Goal: Task Accomplishment & Management: Manage account settings

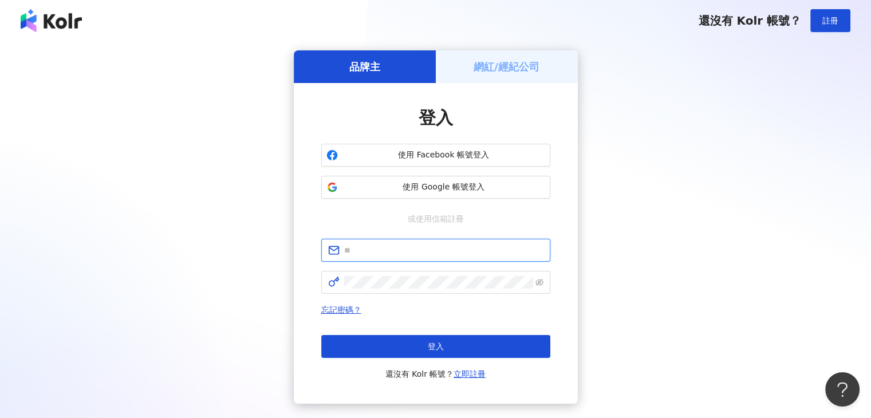
click at [398, 248] on input "text" at bounding box center [443, 250] width 199 height 13
type input "**********"
click button "登入" at bounding box center [435, 346] width 229 height 23
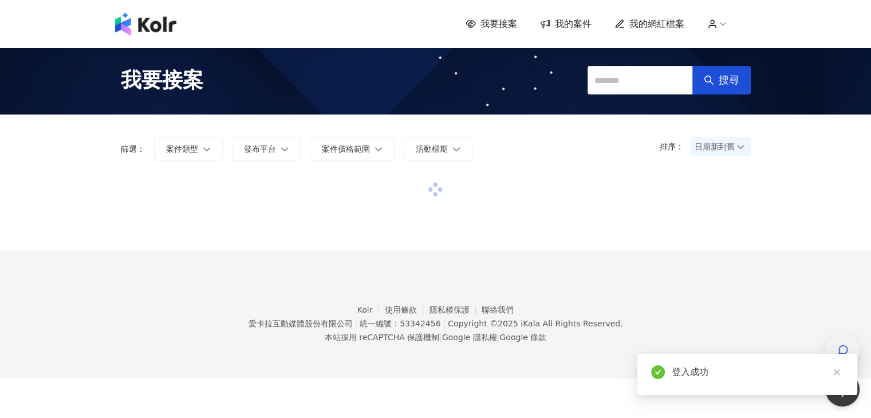
click at [835, 344] on div "button" at bounding box center [842, 350] width 15 height 26
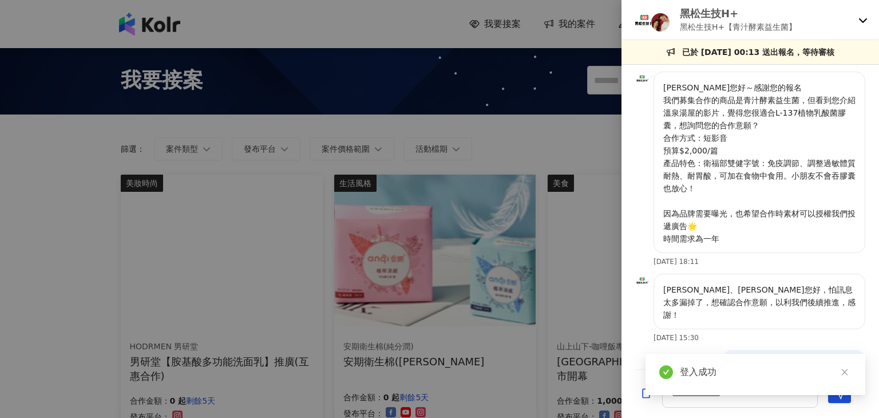
scroll to position [286, 0]
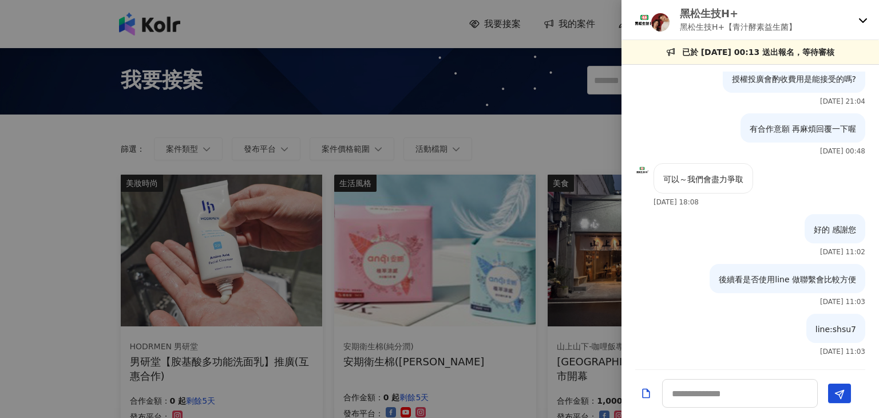
click at [743, 25] on p "黑松生技H+【青汁酵素益生菌】" at bounding box center [738, 27] width 117 height 13
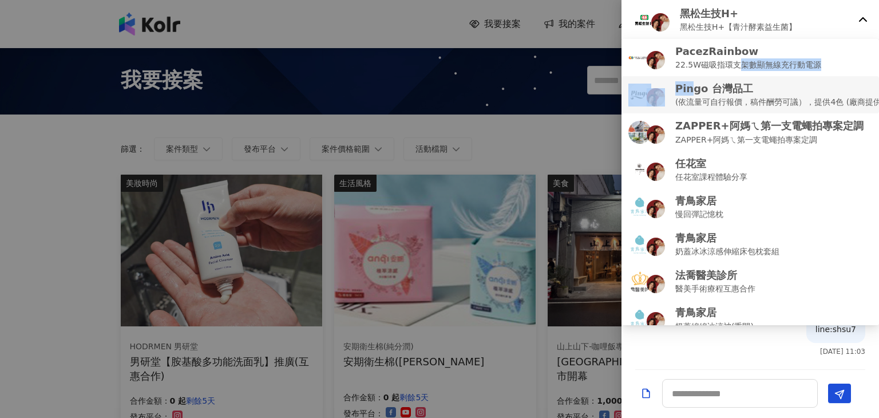
drag, startPoint x: 742, startPoint y: 60, endPoint x: 689, endPoint y: 92, distance: 61.4
click at [689, 92] on ul "PacezRainbow 22.5W磁吸指環支架數顯無線充行動電源 Pingo 台灣品工 (依流量可自行報價，稿件酬勞可議），提供4色 (廠商提供) ZAPP…" at bounding box center [751, 182] width 258 height 286
click at [763, 94] on p "Pingo 台灣品工" at bounding box center [781, 88] width 210 height 14
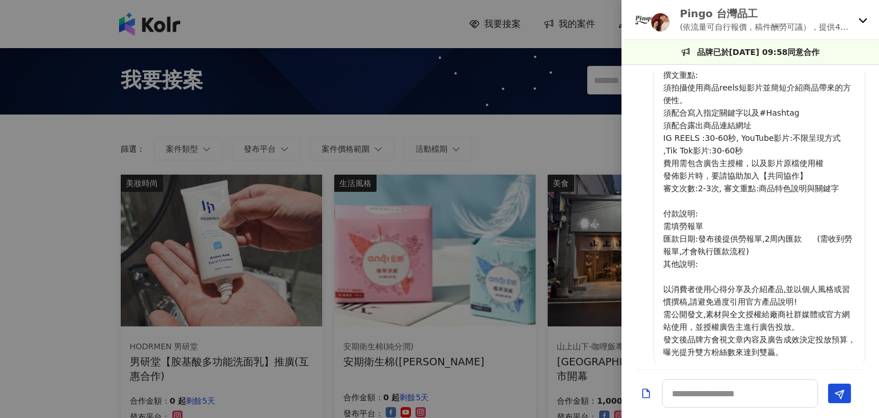
scroll to position [253, 0]
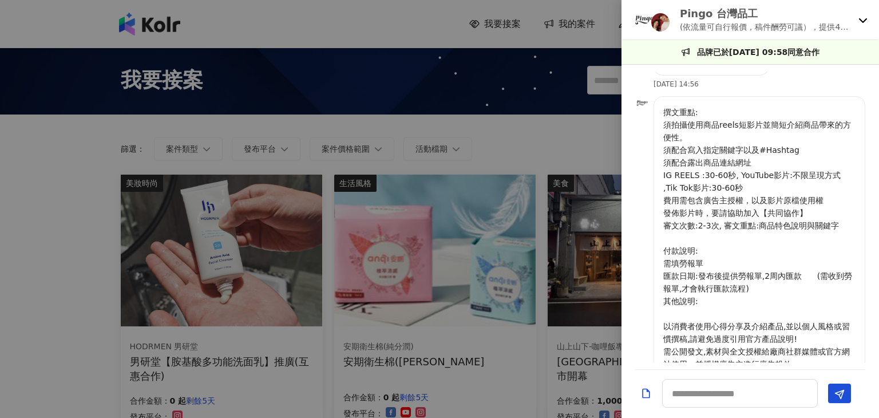
click at [860, 19] on icon at bounding box center [863, 20] width 8 height 5
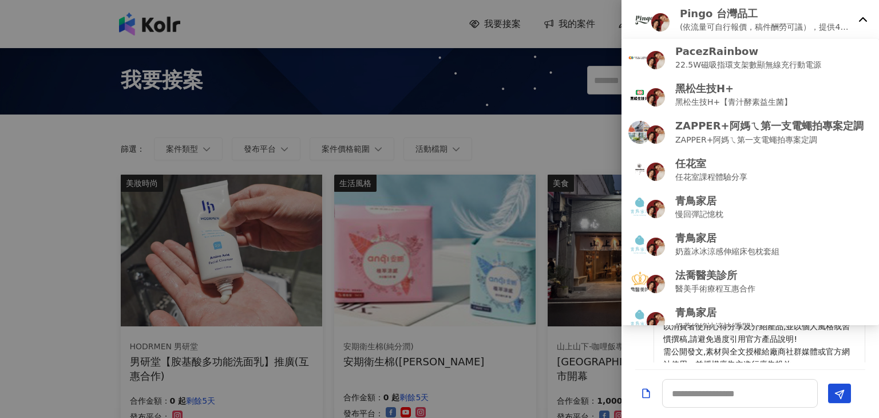
click at [592, 15] on div at bounding box center [439, 209] width 879 height 418
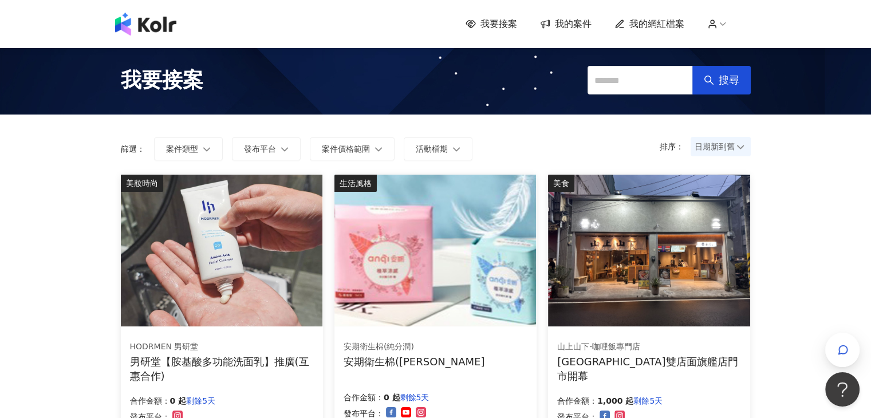
click at [584, 23] on span "我的案件" at bounding box center [573, 24] width 37 height 13
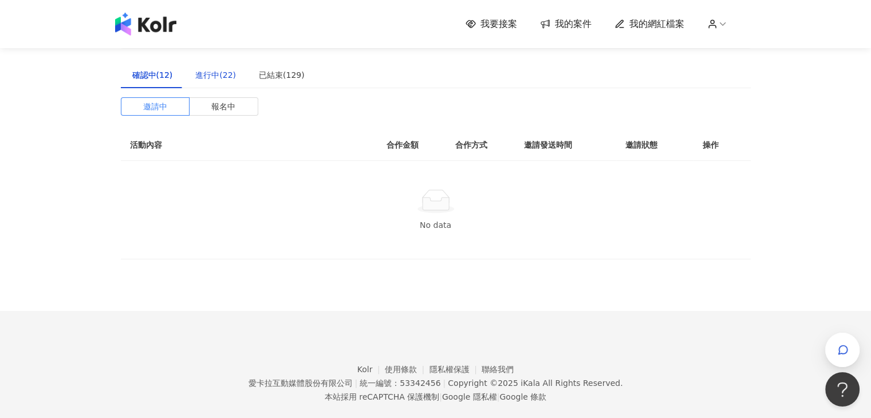
click at [195, 75] on div "進行中(22)" at bounding box center [215, 75] width 41 height 13
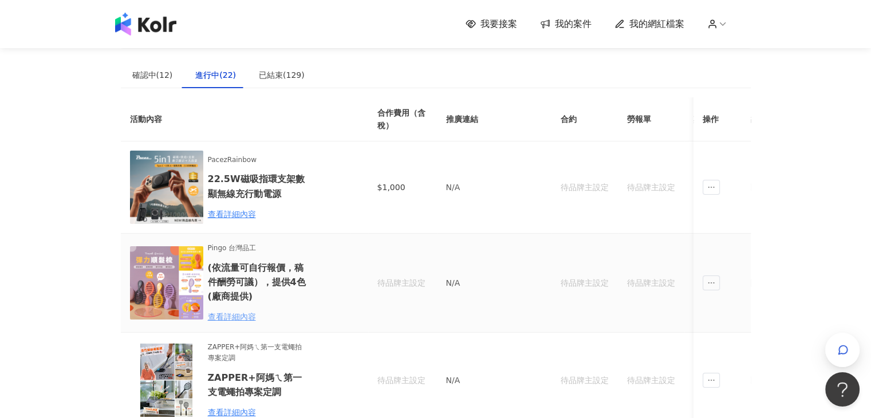
click at [232, 319] on div "查看詳細內容" at bounding box center [258, 316] width 100 height 13
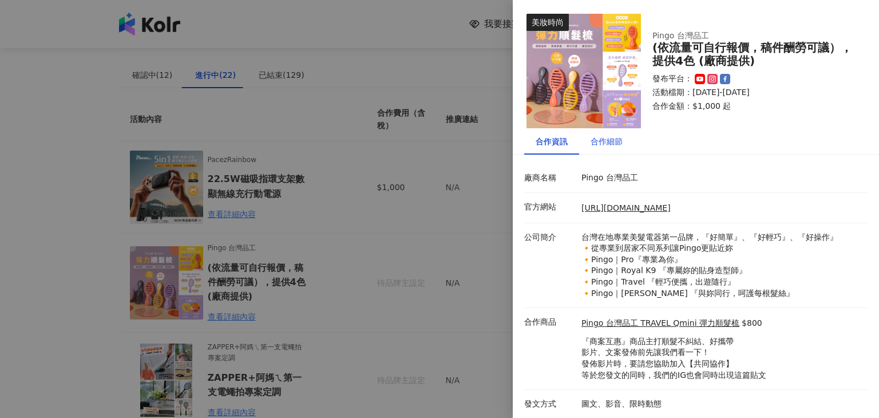
click at [610, 140] on div "合作細節" at bounding box center [607, 141] width 32 height 13
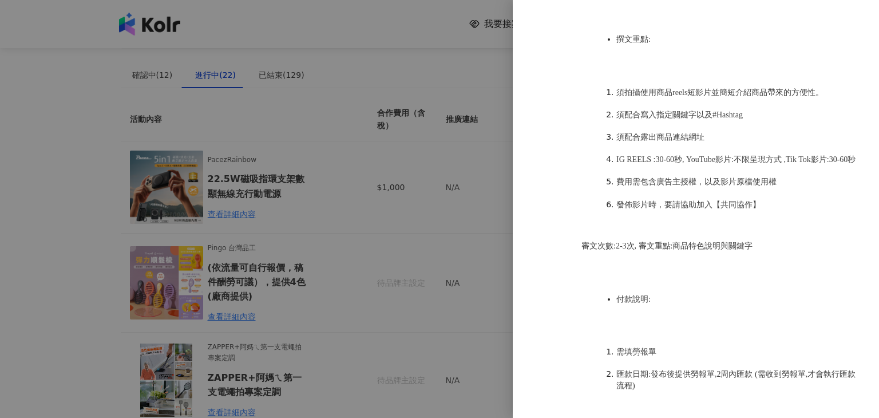
scroll to position [582, 0]
drag, startPoint x: 752, startPoint y: 103, endPoint x: 708, endPoint y: 102, distance: 43.5
click at [708, 111] on li "須配合寫入指定關鍵字以及#Hashtag" at bounding box center [740, 116] width 246 height 11
copy span "#Hashtag"
